Goal: Find specific page/section: Find specific page/section

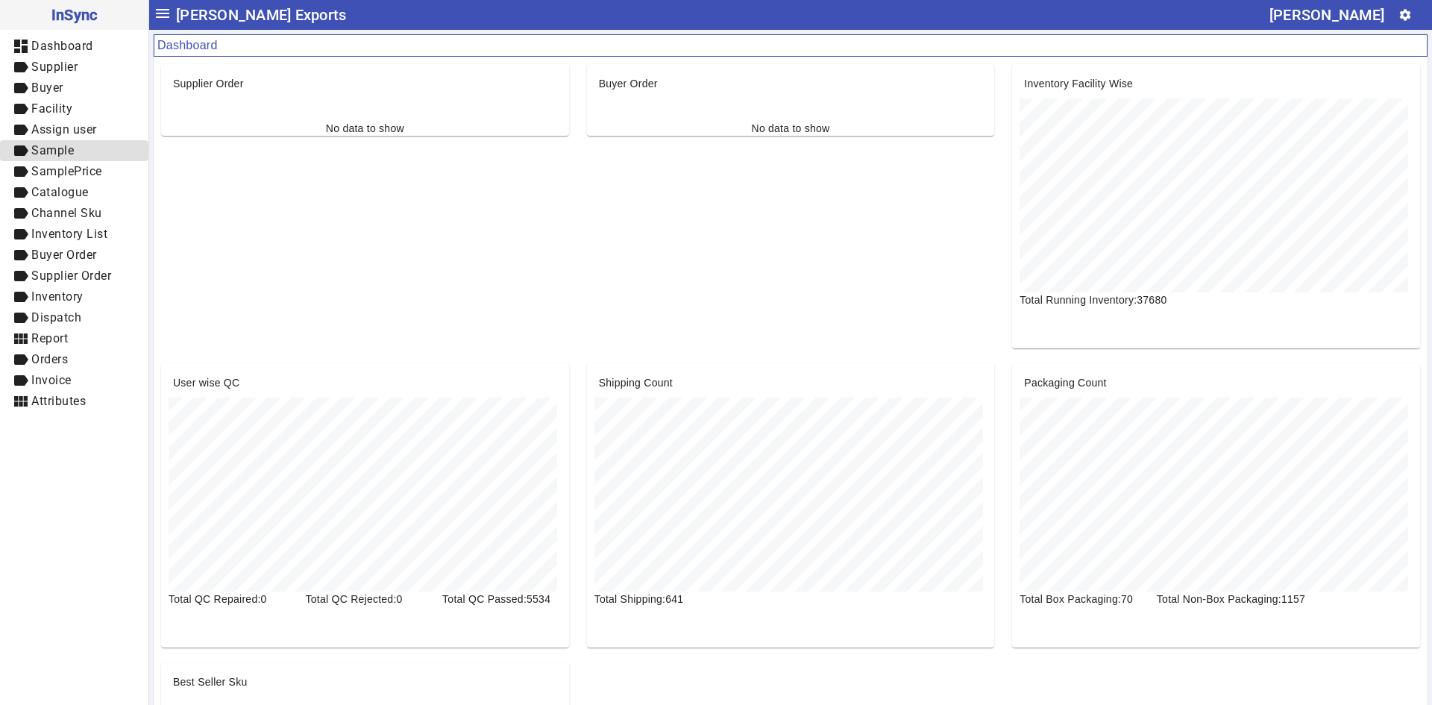
click at [84, 157] on span "label Sample" at bounding box center [74, 151] width 125 height 19
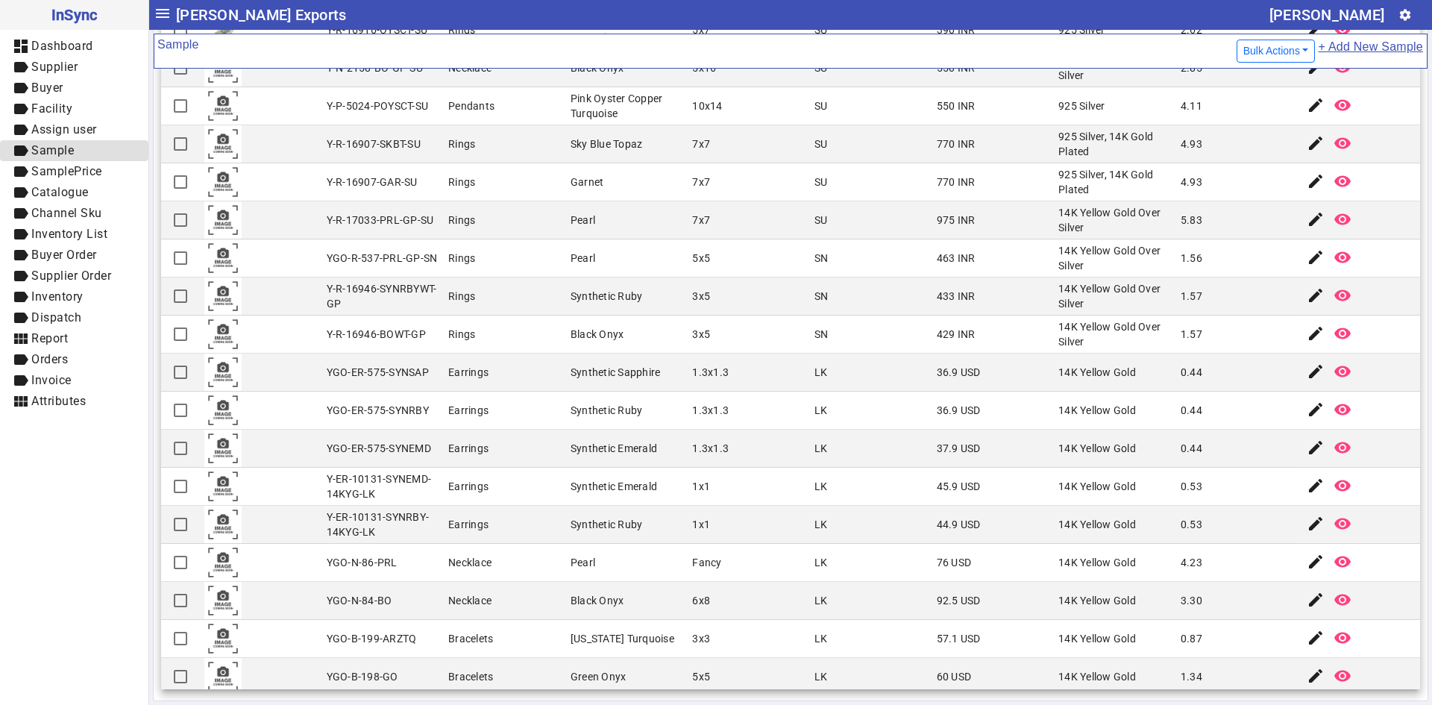
scroll to position [1280, 0]
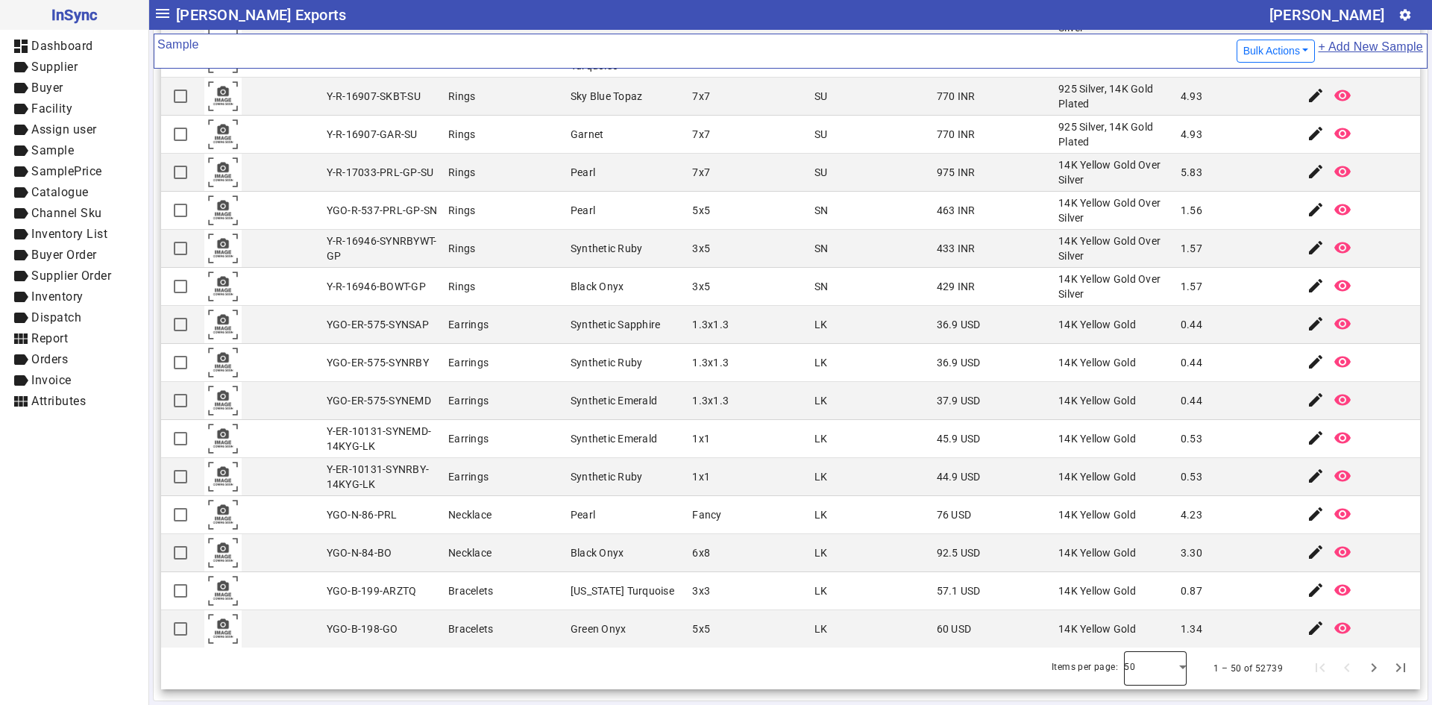
click at [1146, 668] on div at bounding box center [1155, 669] width 63 height 36
click at [1143, 651] on div at bounding box center [716, 352] width 1432 height 705
click at [1162, 669] on div at bounding box center [1155, 669] width 63 height 36
click at [1147, 622] on mat-option "100" at bounding box center [1134, 627] width 63 height 36
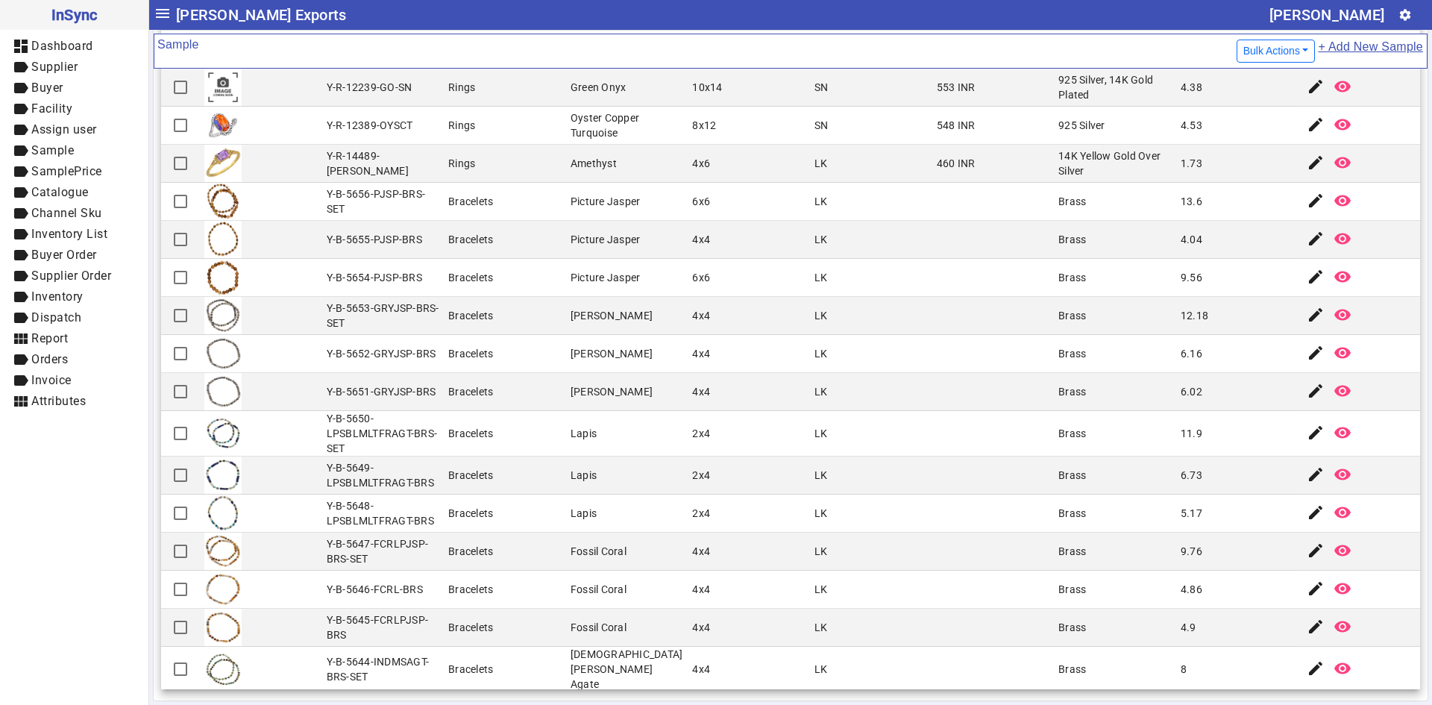
scroll to position [3190, 0]
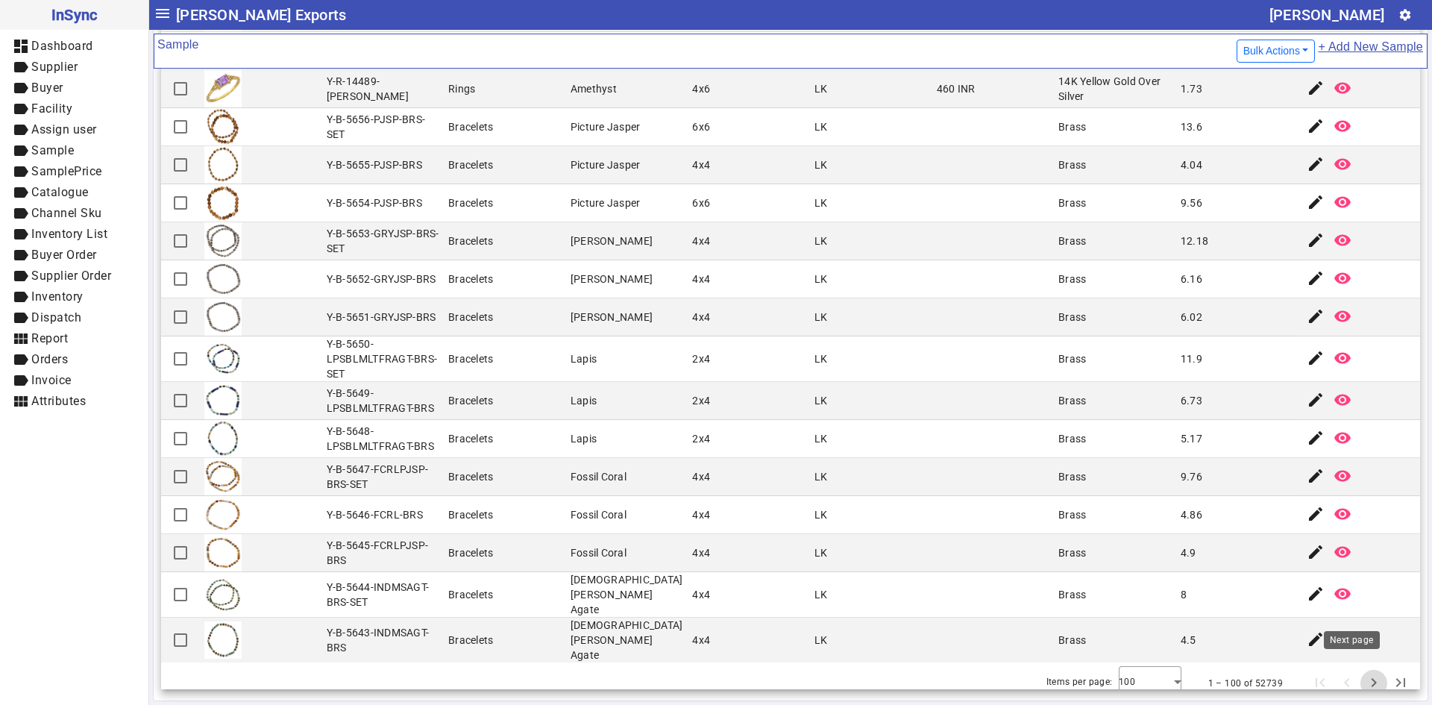
click at [1359, 675] on span "Next page" at bounding box center [1374, 683] width 36 height 36
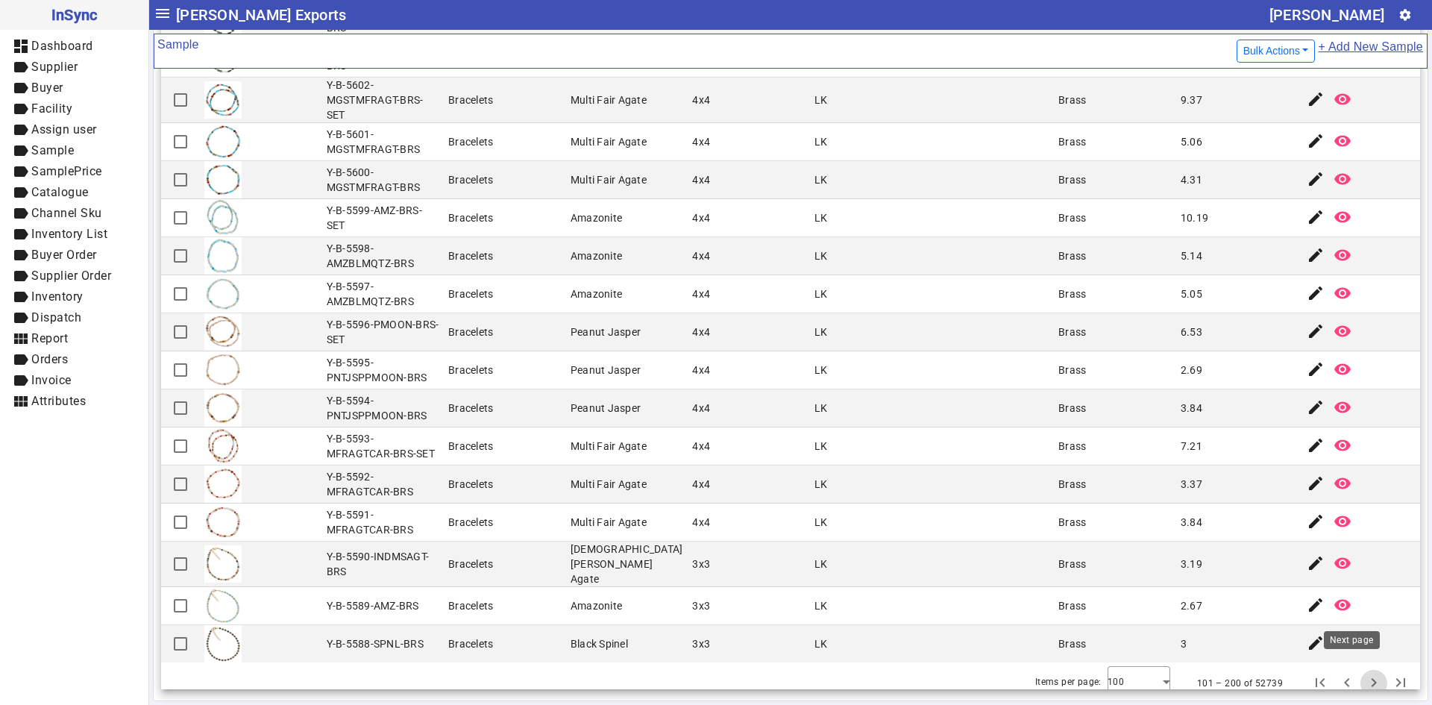
click at [1356, 677] on span "Next page" at bounding box center [1374, 683] width 36 height 36
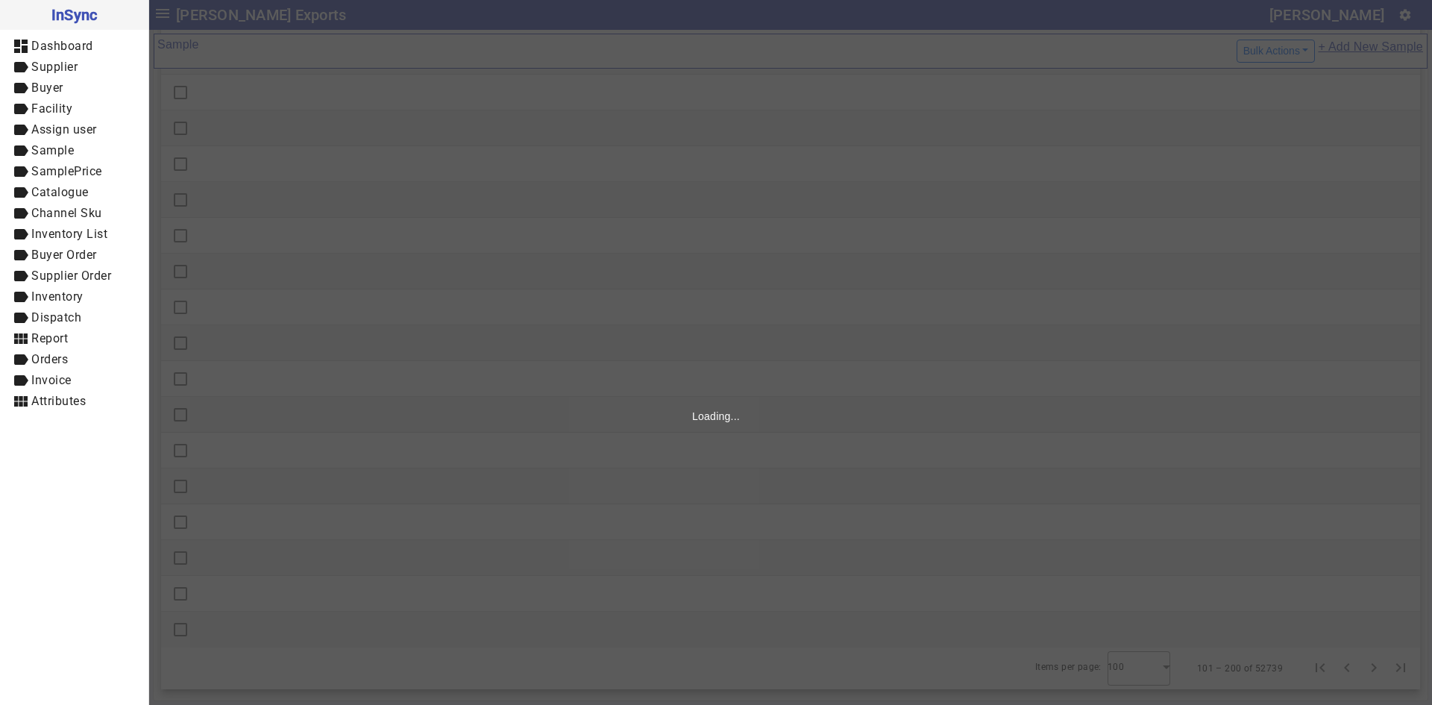
scroll to position [0, 0]
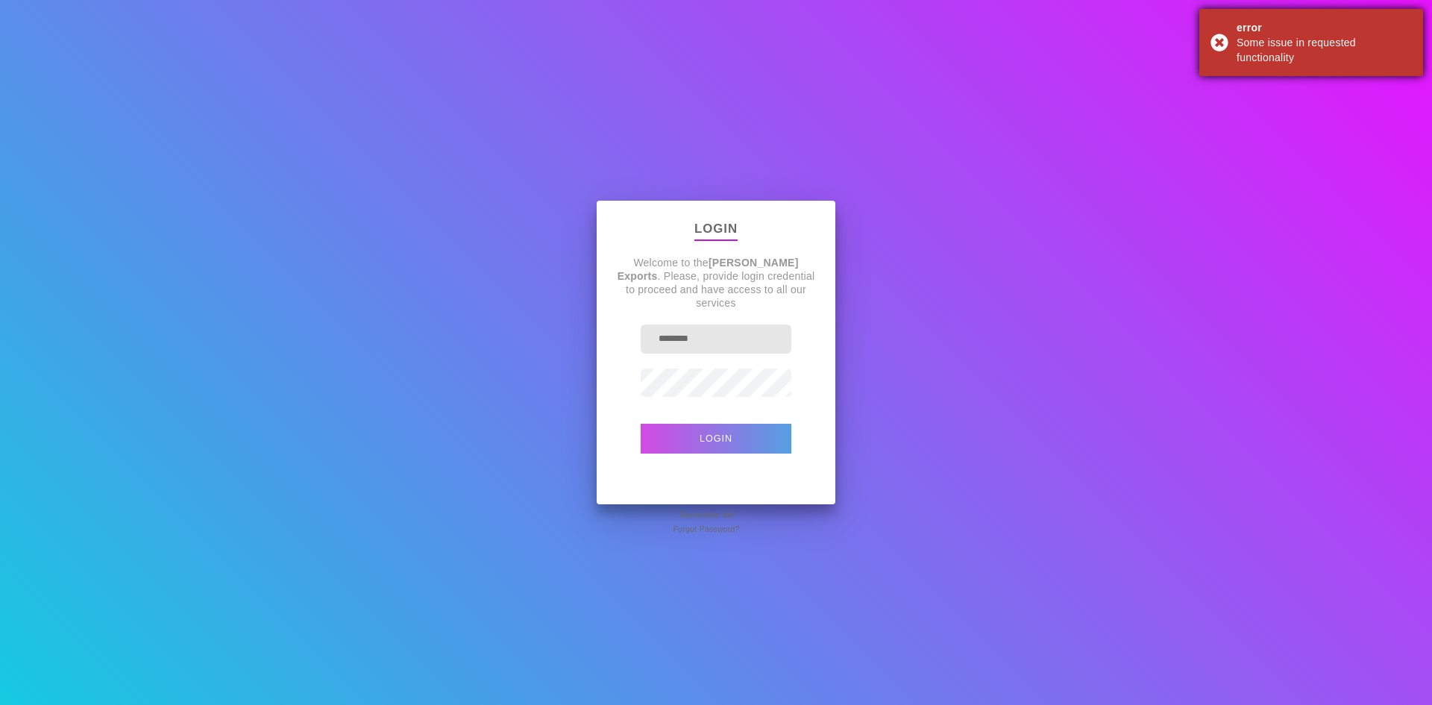
click at [1223, 43] on div "error Some issue in requested functionality" at bounding box center [1312, 42] width 224 height 67
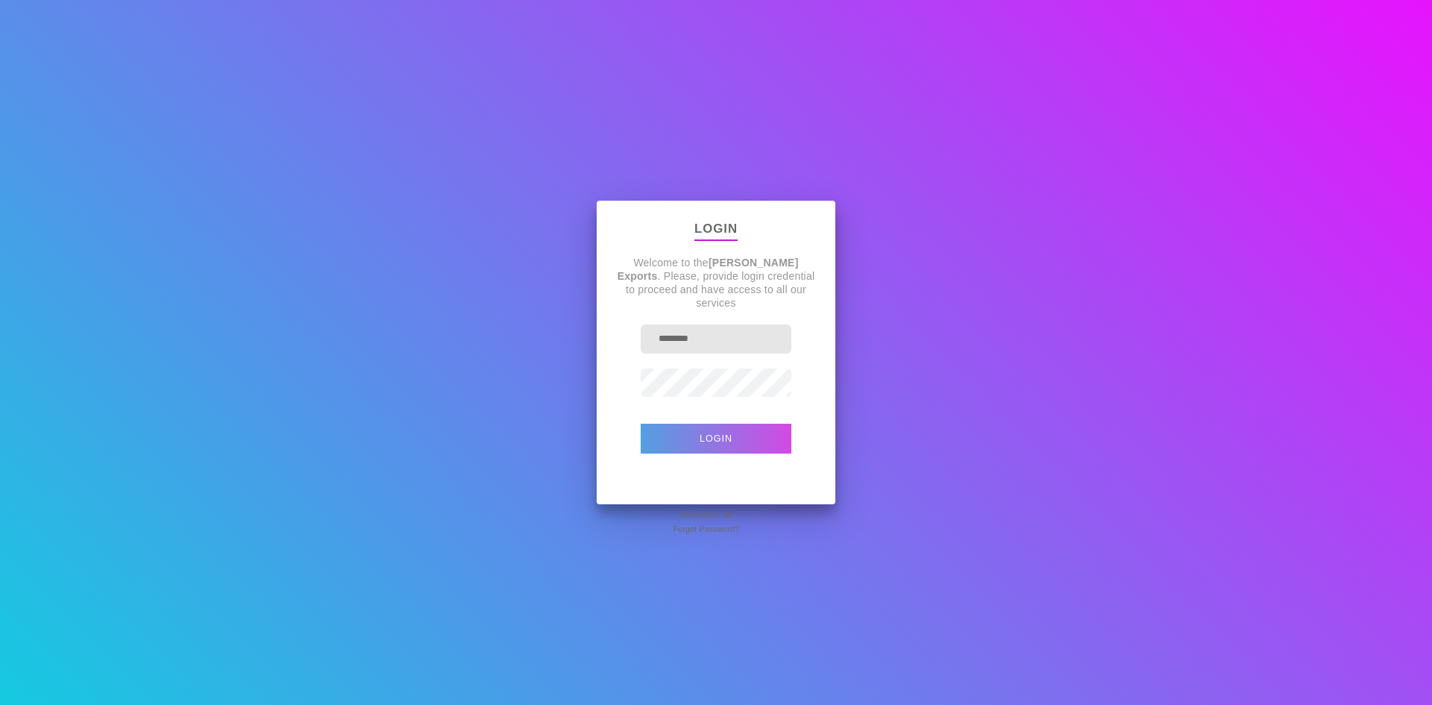
click at [720, 444] on button "Login" at bounding box center [716, 439] width 151 height 30
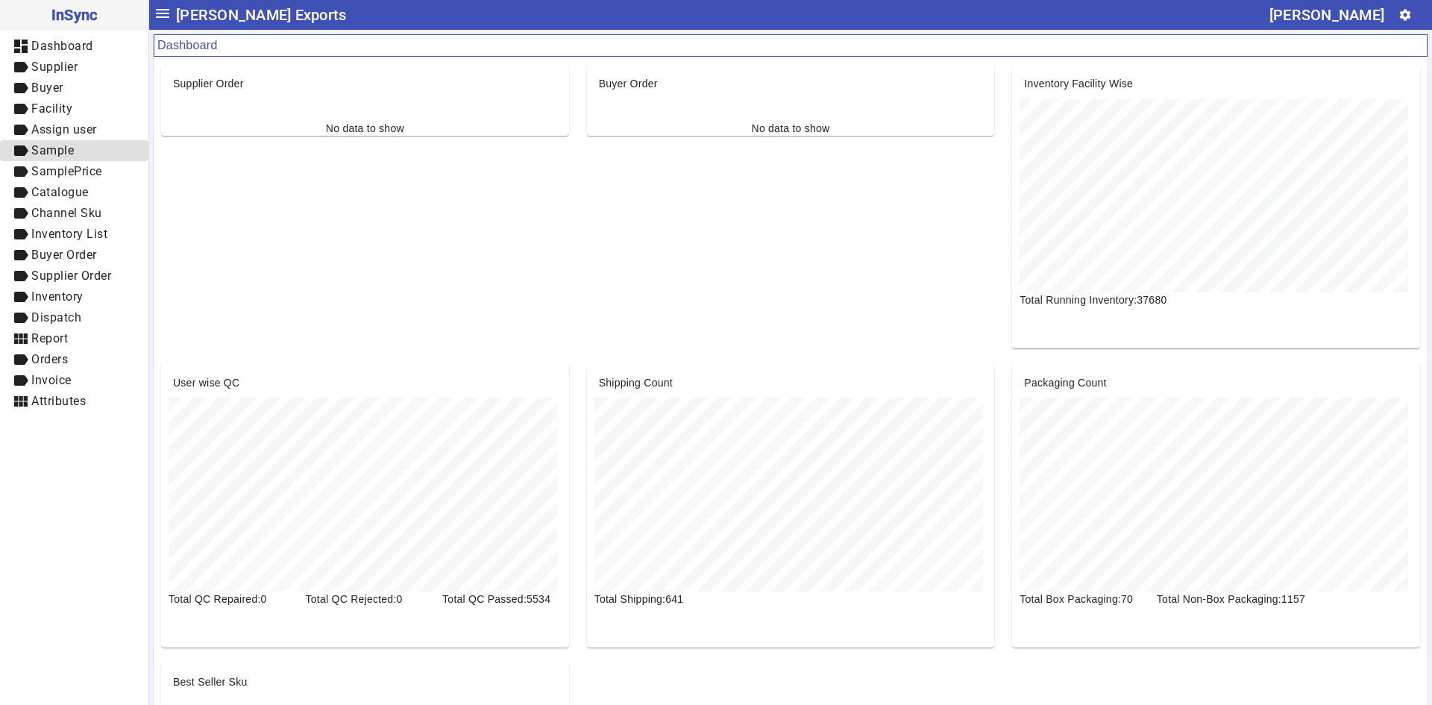
click at [81, 154] on span "label Sample" at bounding box center [74, 151] width 125 height 19
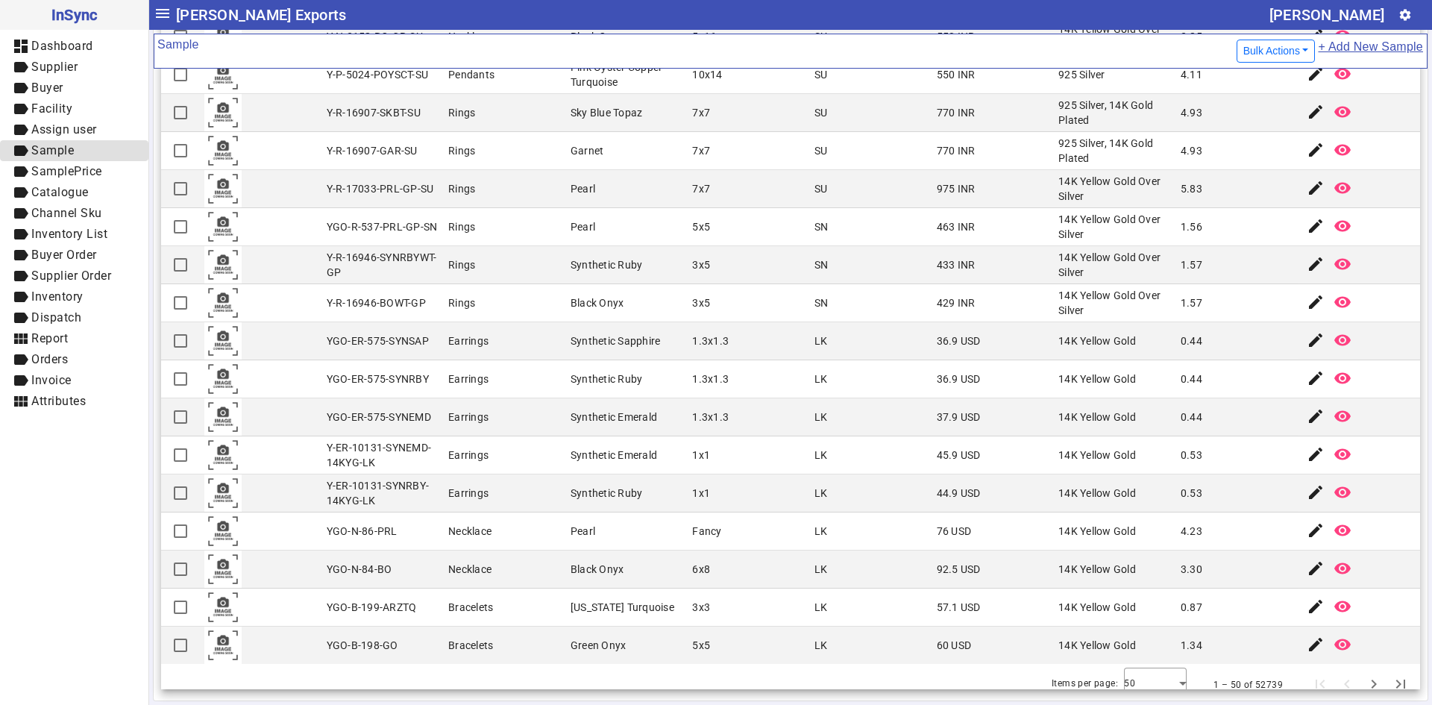
scroll to position [1280, 0]
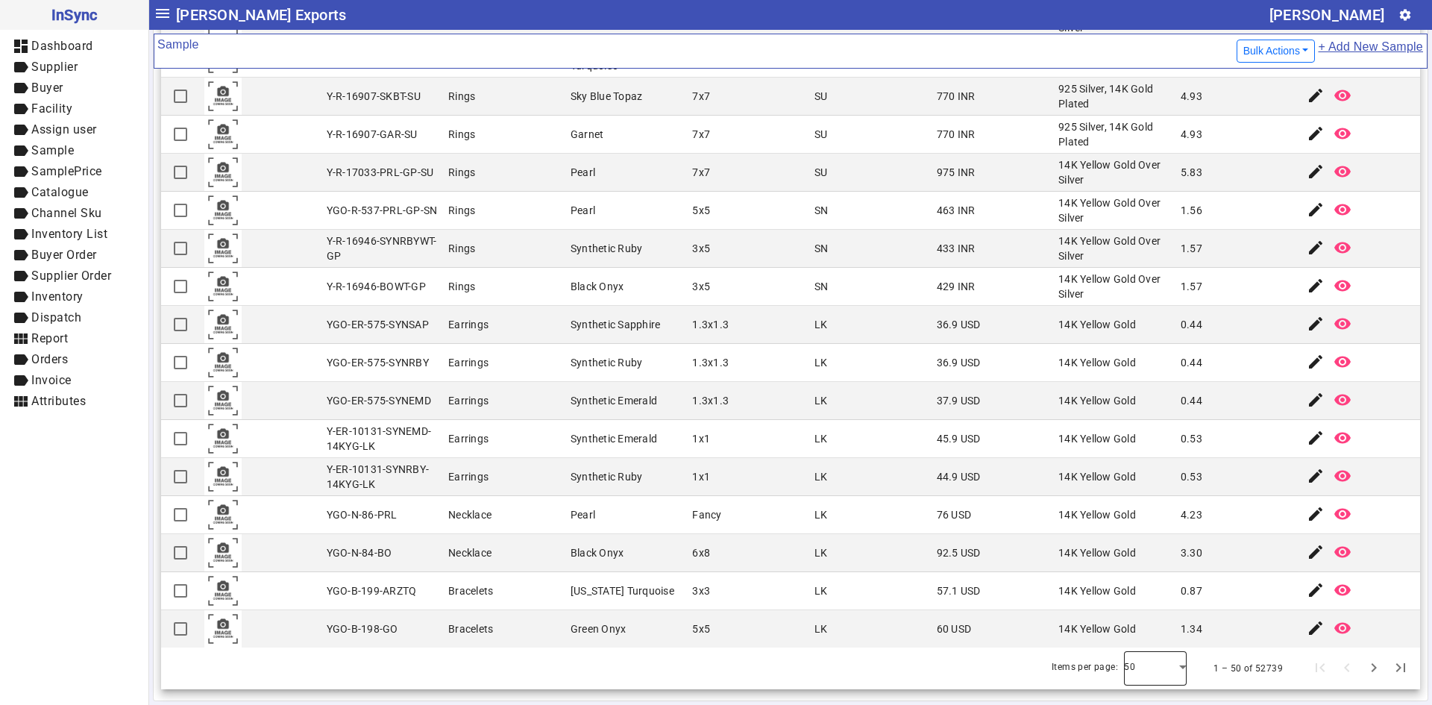
click at [1156, 674] on div at bounding box center [1155, 669] width 63 height 36
click at [1144, 625] on mat-option "100" at bounding box center [1134, 627] width 63 height 36
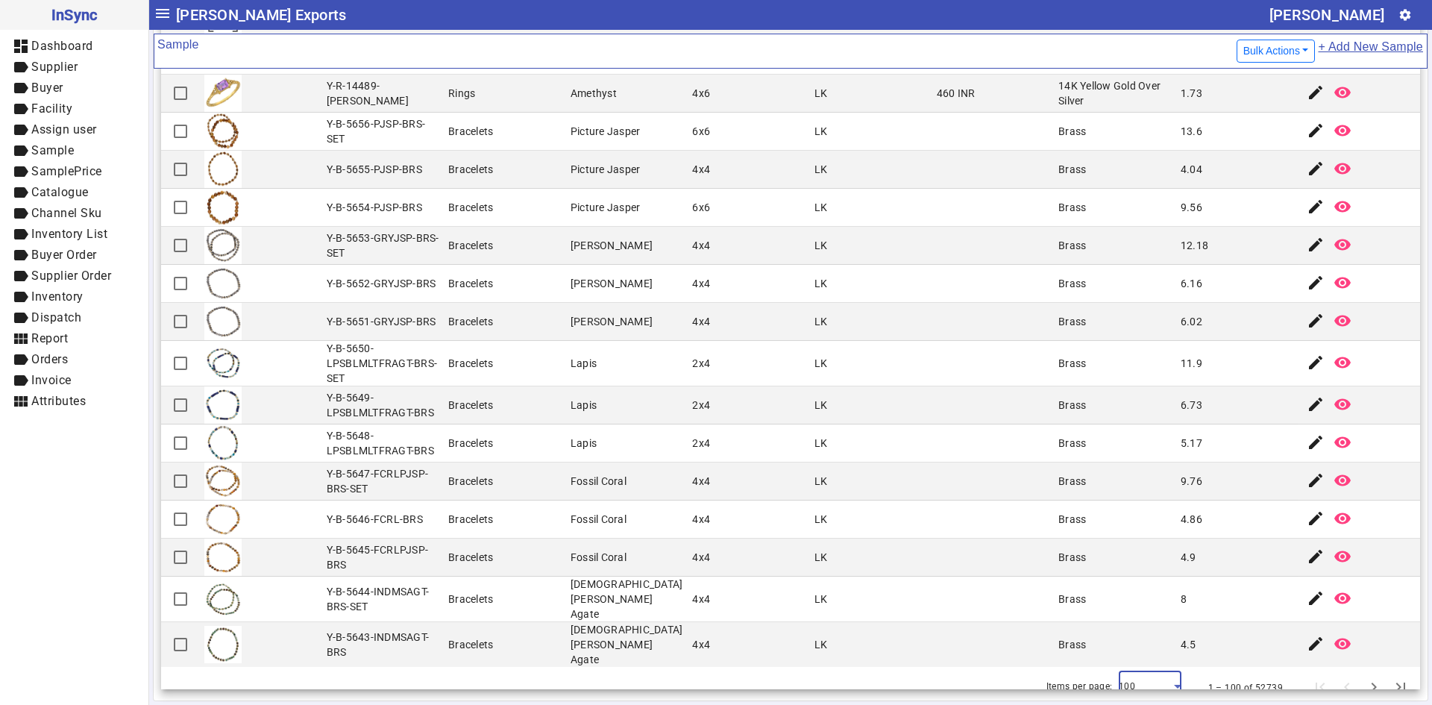
scroll to position [3190, 0]
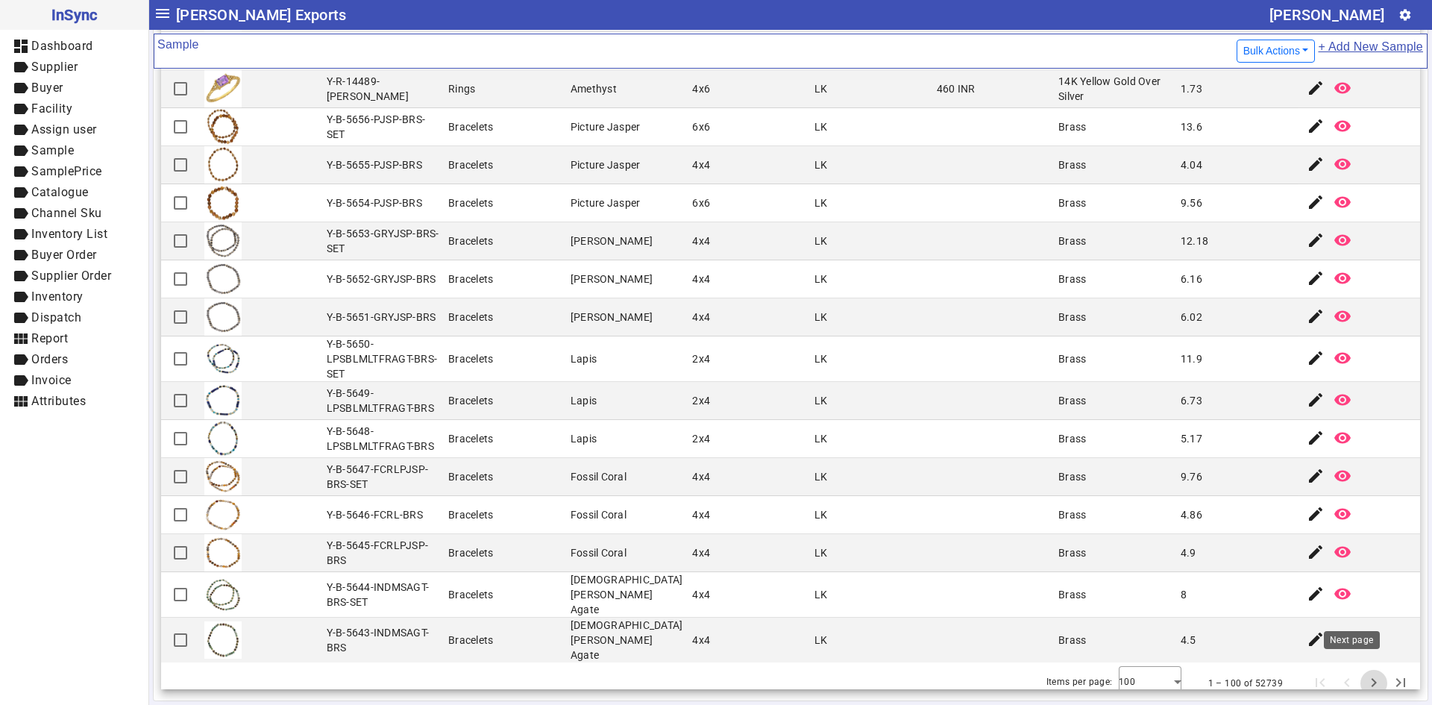
click at [1356, 671] on span "Next page" at bounding box center [1374, 683] width 36 height 36
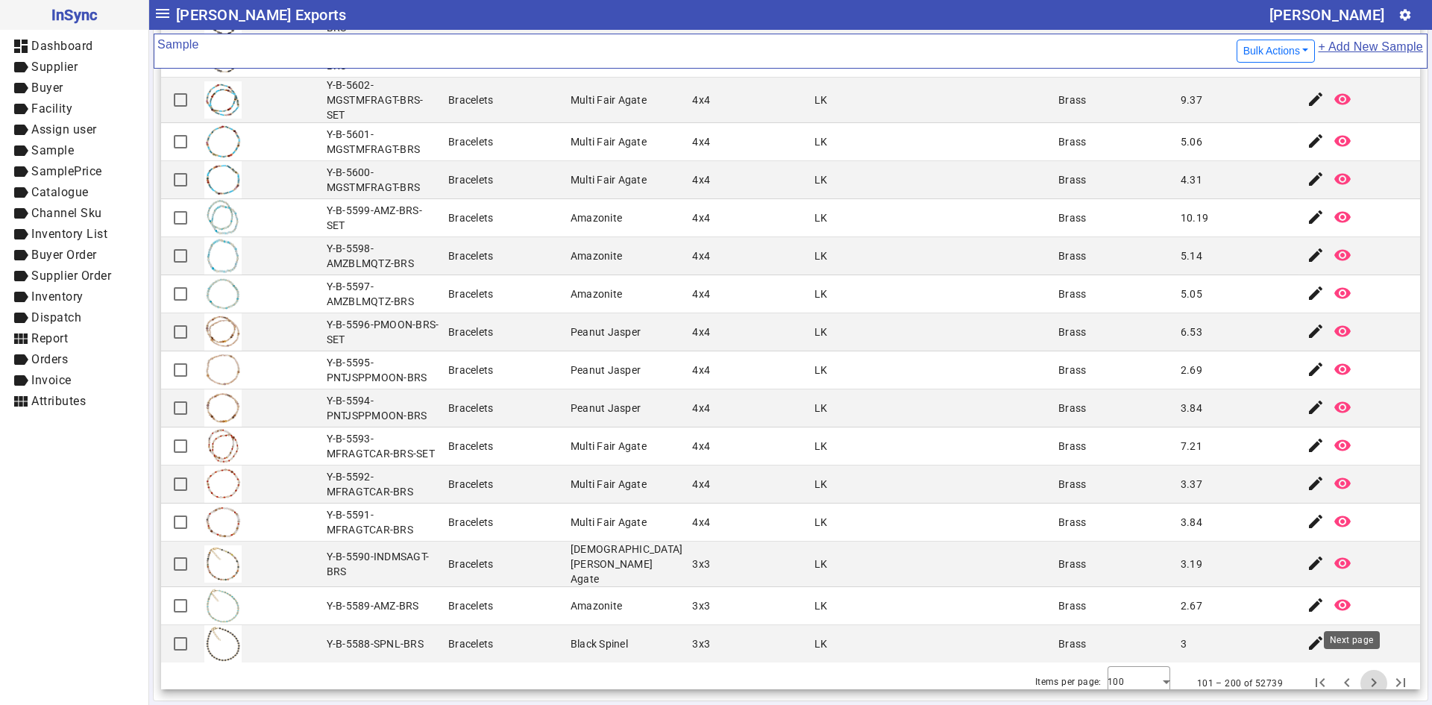
click at [1356, 670] on span "Next page" at bounding box center [1374, 683] width 36 height 36
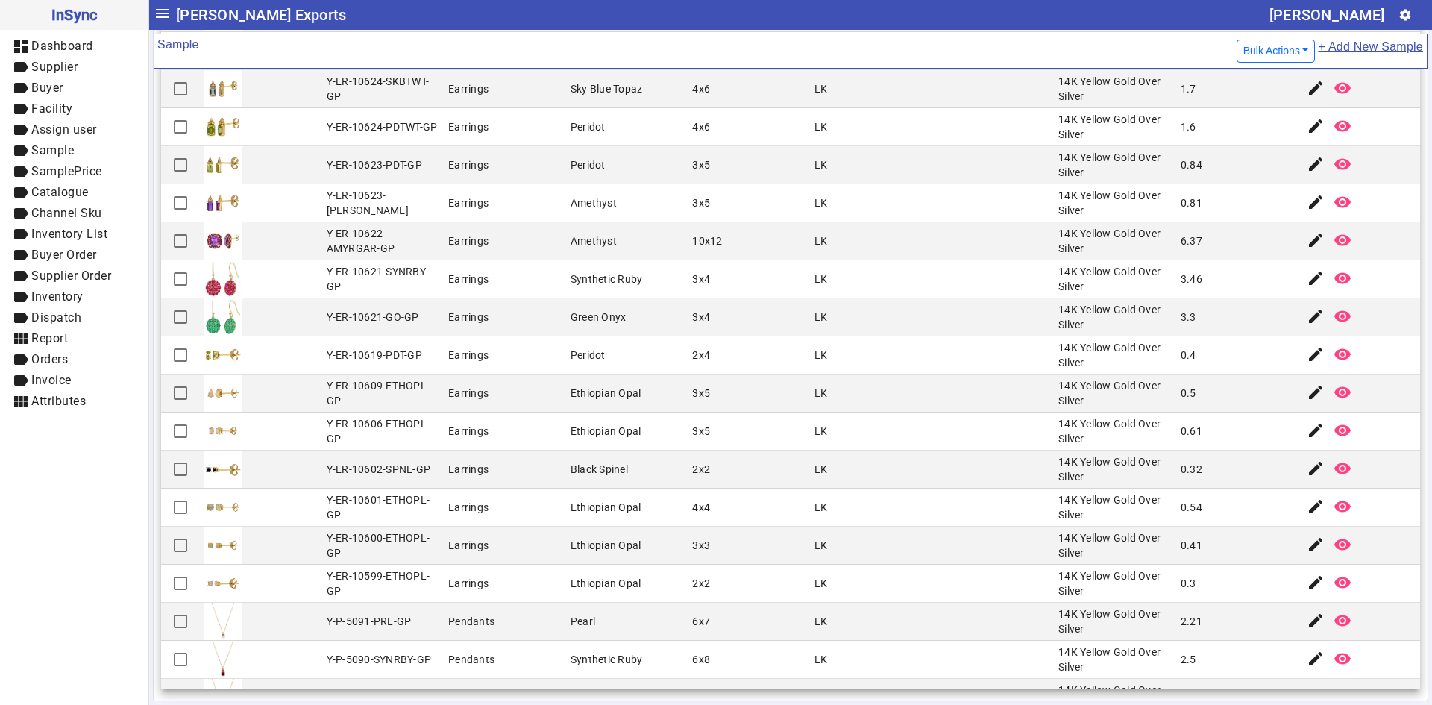
scroll to position [373, 0]
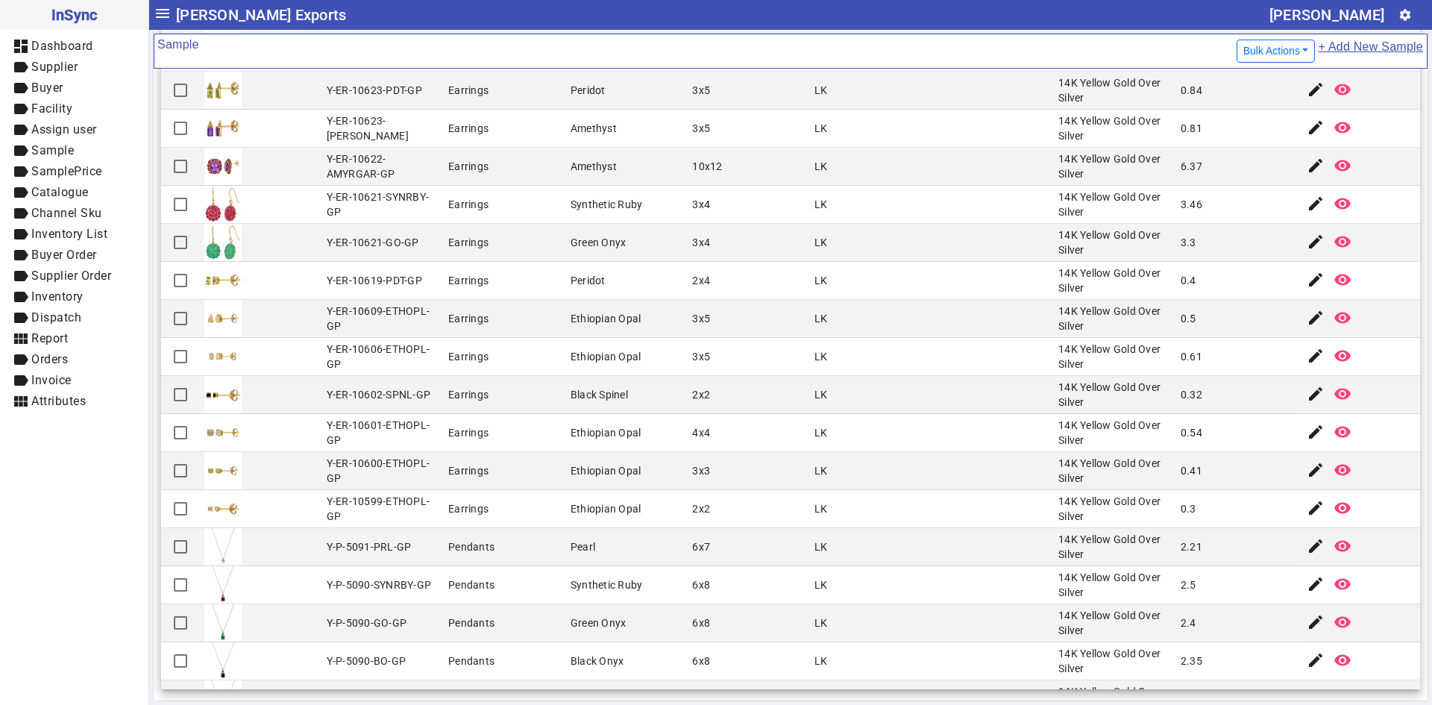
click at [1066, 509] on div "14K Yellow Gold Over Silver" at bounding box center [1115, 509] width 113 height 30
click at [955, 497] on mat-cell at bounding box center [993, 509] width 122 height 38
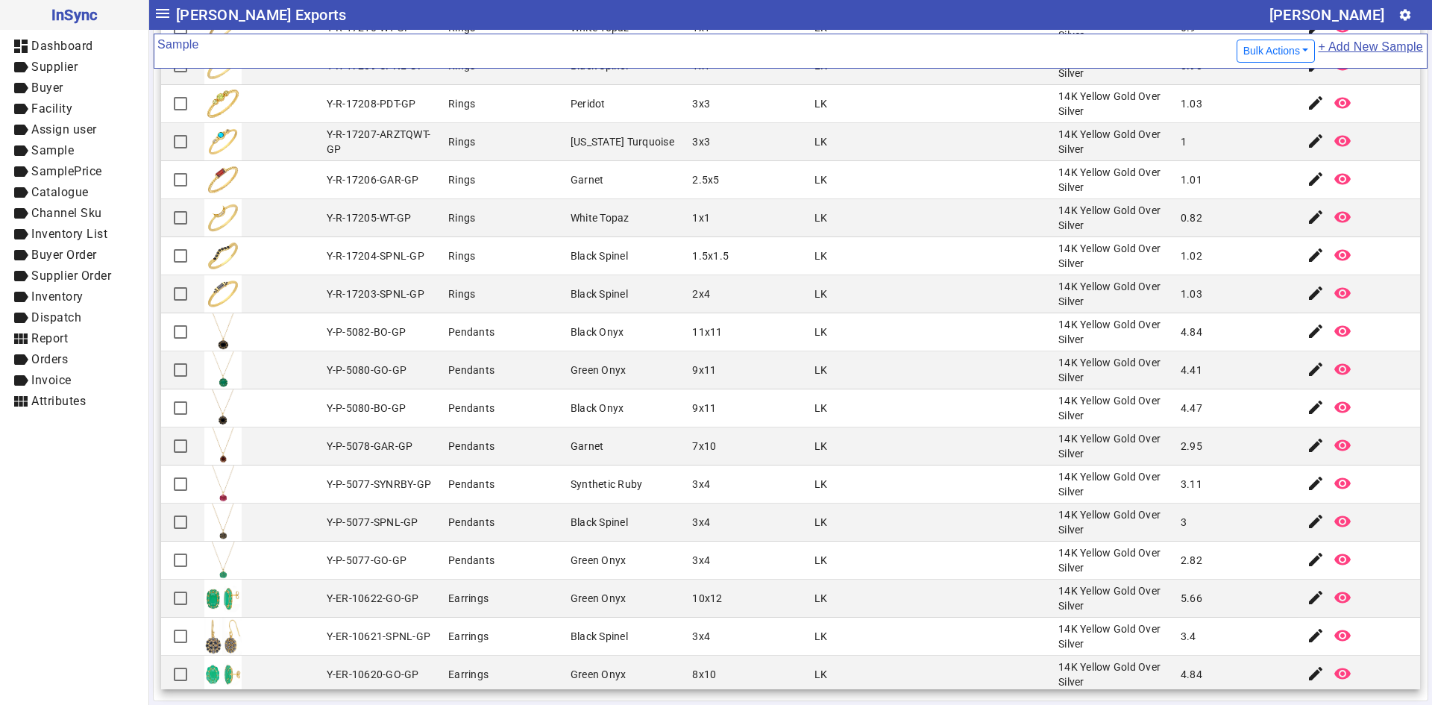
scroll to position [3182, 0]
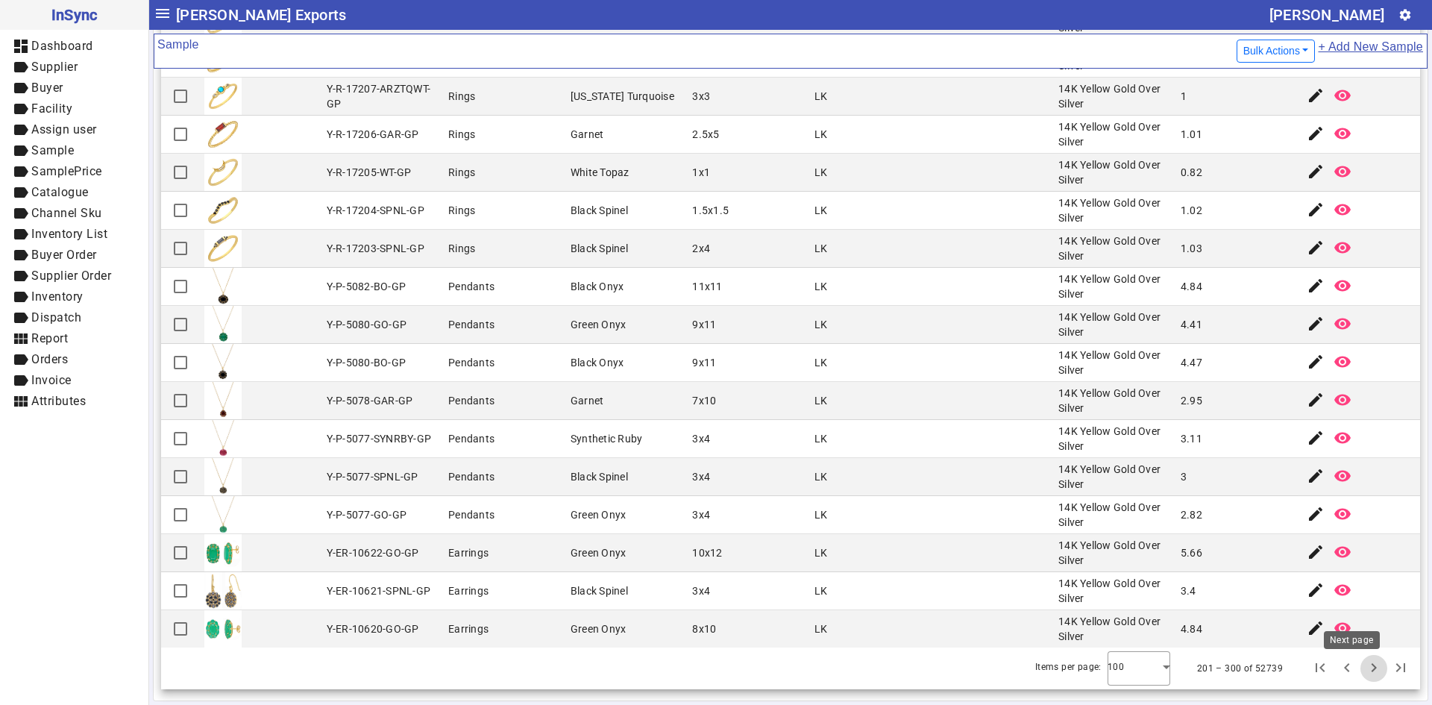
click at [1356, 668] on span "Next page" at bounding box center [1374, 669] width 36 height 36
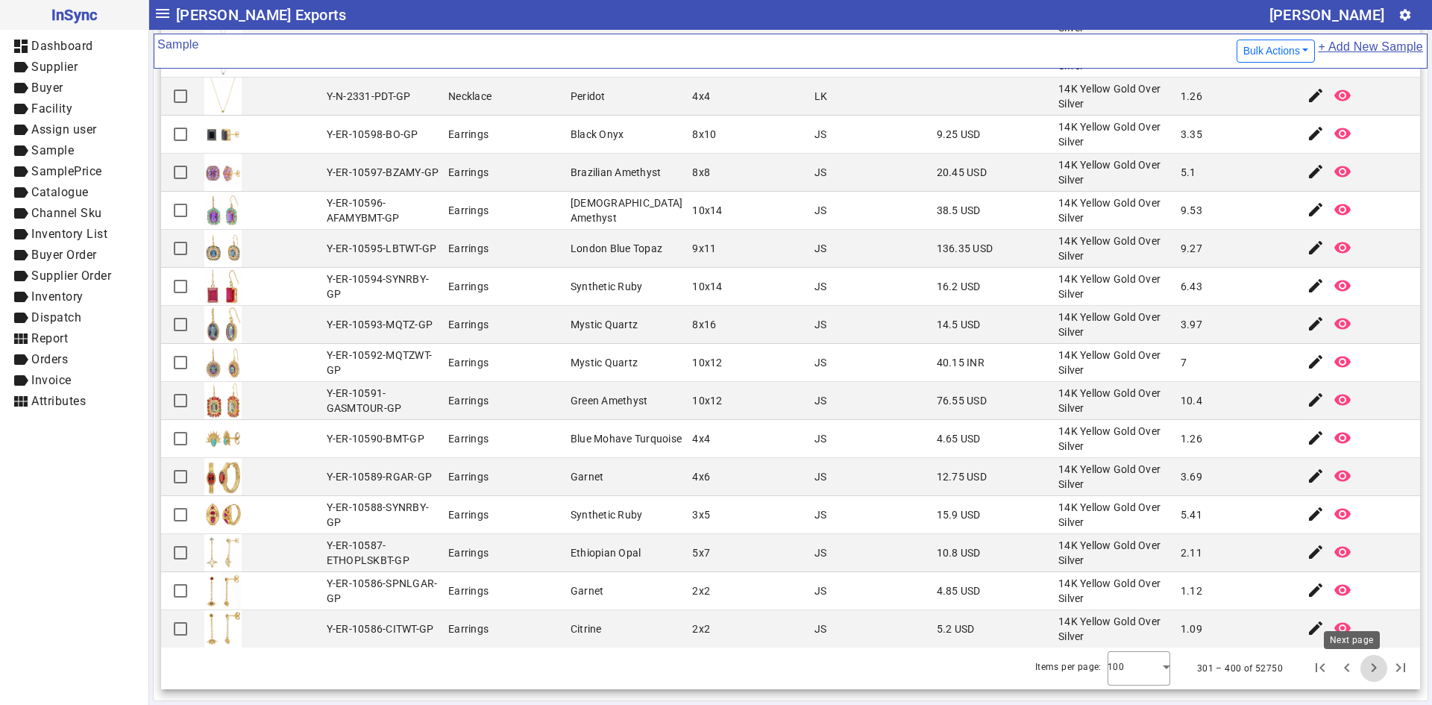
click at [1356, 667] on span "Next page" at bounding box center [1374, 669] width 36 height 36
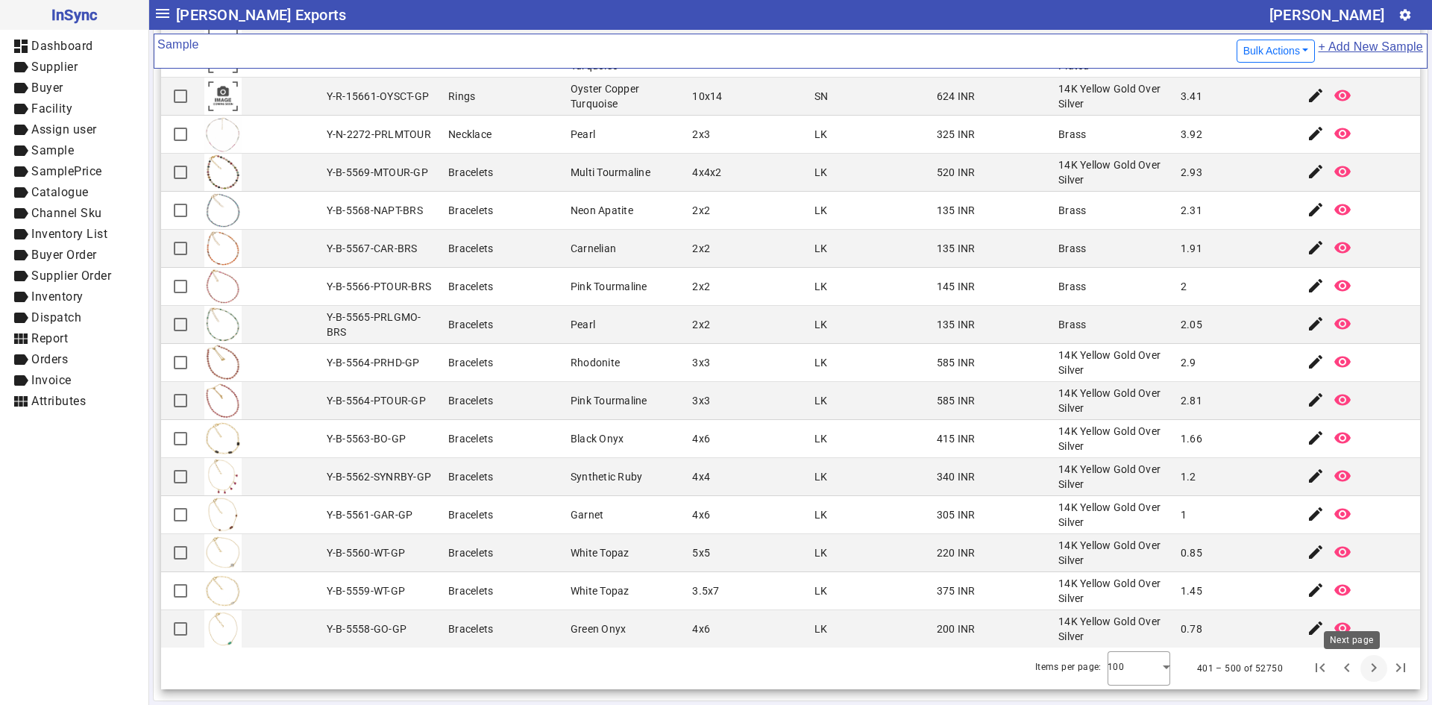
click at [1356, 668] on span "Next page" at bounding box center [1374, 669] width 36 height 36
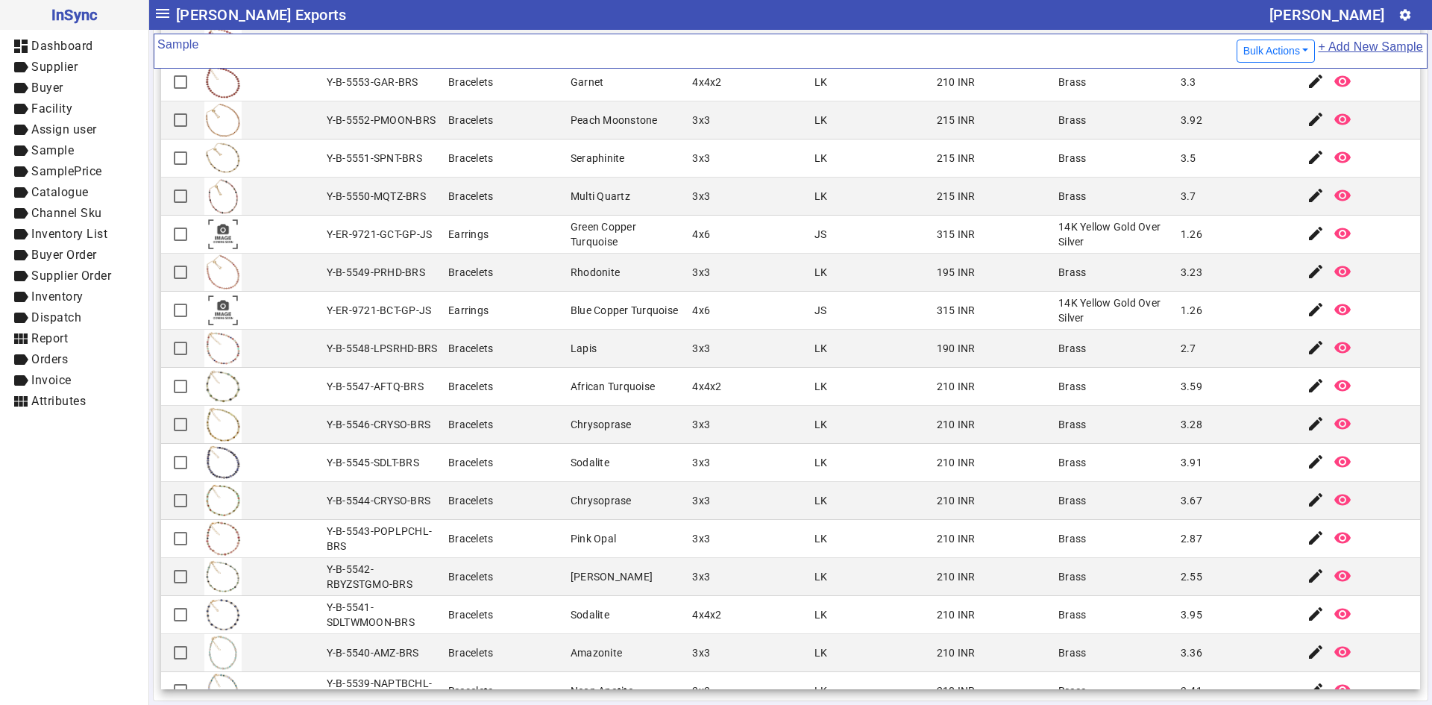
scroll to position [224, 0]
